Goal: Transaction & Acquisition: Obtain resource

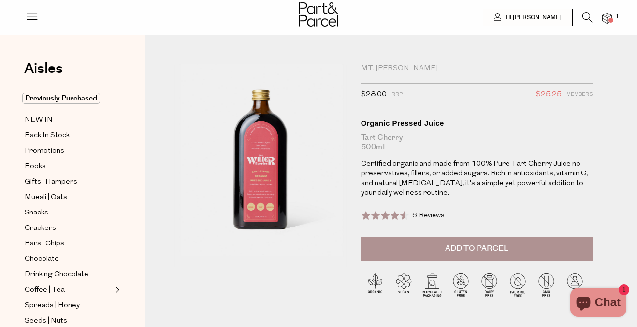
click at [459, 247] on span "Add to Parcel" at bounding box center [476, 248] width 63 height 11
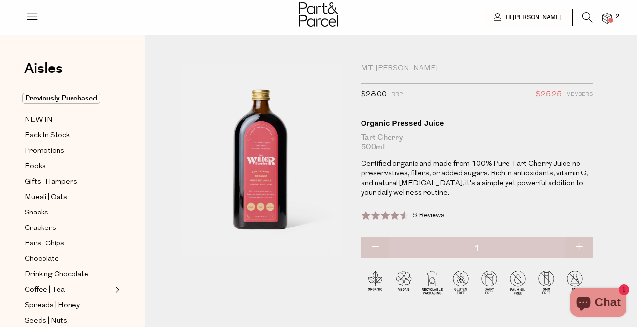
click at [388, 67] on div "Mt. [PERSON_NAME]" at bounding box center [476, 69] width 231 height 10
drag, startPoint x: 404, startPoint y: 66, endPoint x: 352, endPoint y: 65, distance: 51.7
click at [352, 66] on div "Mt. Wilder $28.00 RRP $25.25 Members Available: In Stock Organic Pressed Juice …" at bounding box center [391, 200] width 448 height 273
copy div "Mt. [PERSON_NAME]"
click at [582, 15] on icon at bounding box center [587, 17] width 10 height 11
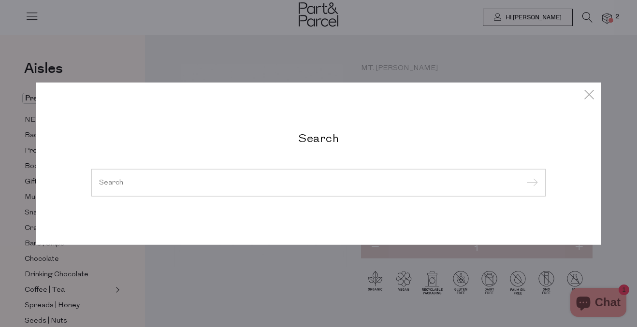
click at [337, 141] on h2 "Search" at bounding box center [318, 137] width 454 height 14
click at [309, 180] on input "search" at bounding box center [318, 182] width 439 height 7
paste input "Mt. [PERSON_NAME]"
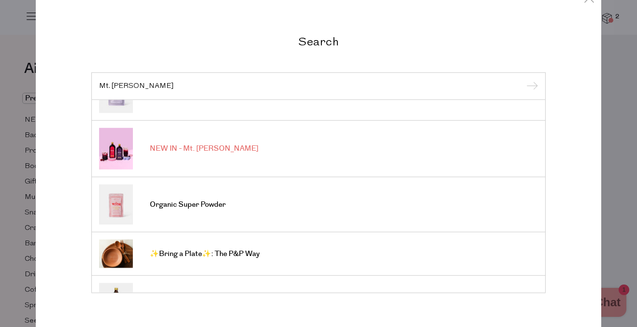
scroll to position [200, 0]
type input "Mt. [PERSON_NAME]"
click at [206, 146] on span "NEW IN - Mt. Wilder" at bounding box center [204, 148] width 109 height 10
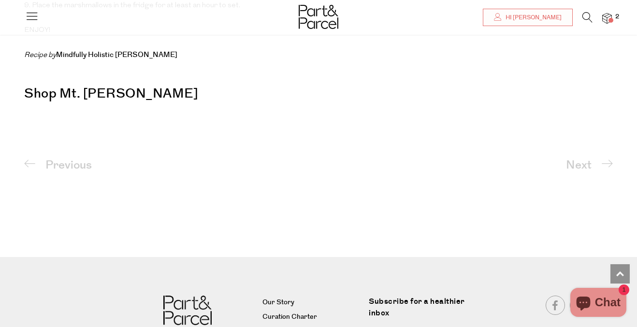
scroll to position [2461, 0]
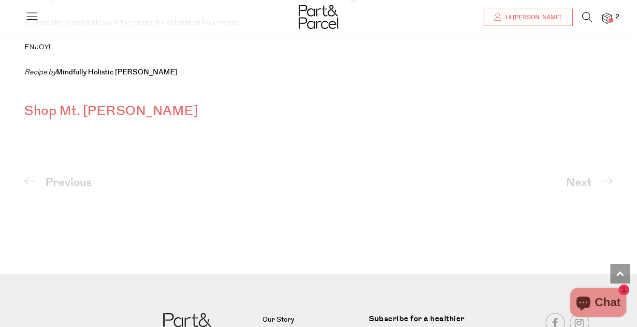
click at [79, 101] on span "Shop Mt. Wilder" at bounding box center [111, 110] width 174 height 19
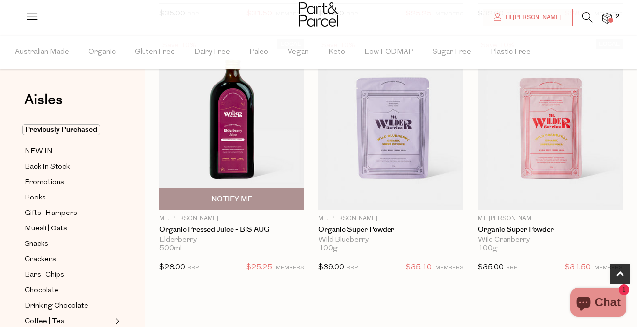
scroll to position [443, 0]
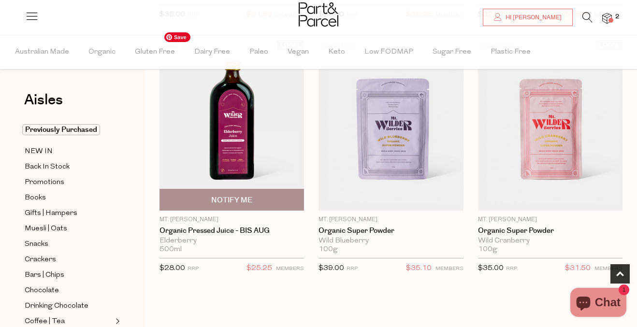
click at [237, 195] on span "Notify Me" at bounding box center [231, 200] width 41 height 10
type input "Notify when available"
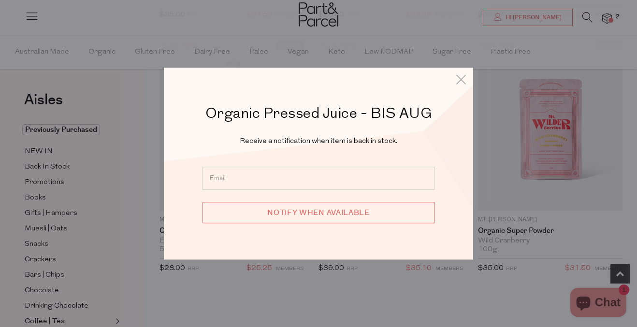
click at [270, 186] on input "email" at bounding box center [318, 178] width 232 height 23
type input "[EMAIL_ADDRESS][DOMAIN_NAME]"
click at [317, 212] on input "Notify when available" at bounding box center [318, 212] width 232 height 21
type input "We will be in touch"
click at [462, 80] on icon at bounding box center [460, 79] width 14 height 14
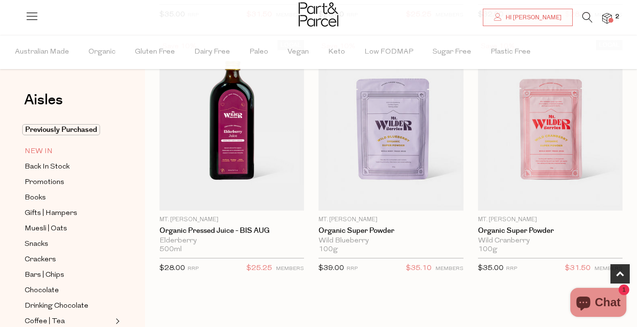
click at [43, 148] on span "NEW IN" at bounding box center [39, 152] width 28 height 12
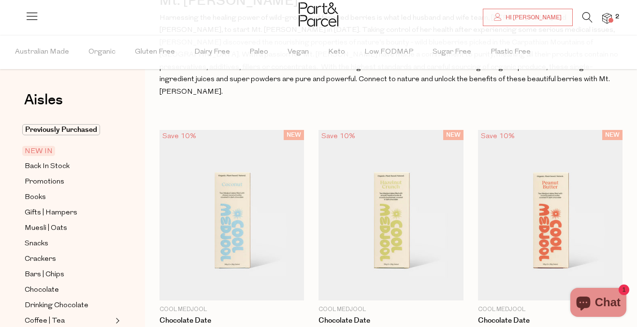
scroll to position [84, 0]
